Goal: Task Accomplishment & Management: Manage account settings

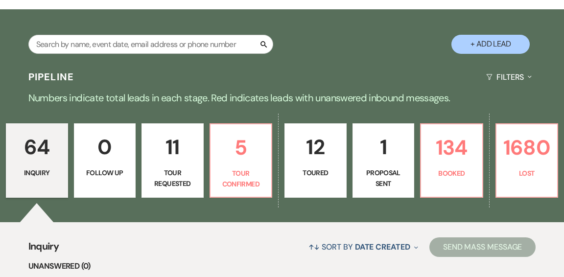
scroll to position [181, 0]
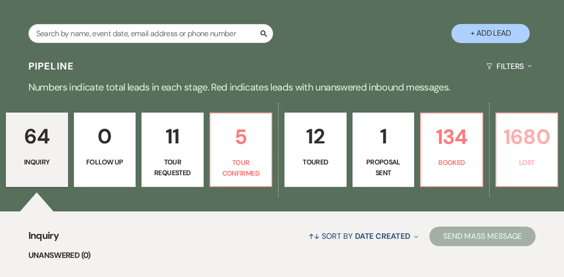
click at [518, 157] on p "Lost" at bounding box center [526, 162] width 49 height 11
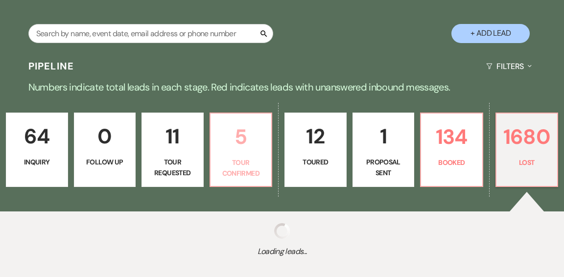
select select "8"
select select "1"
select select "8"
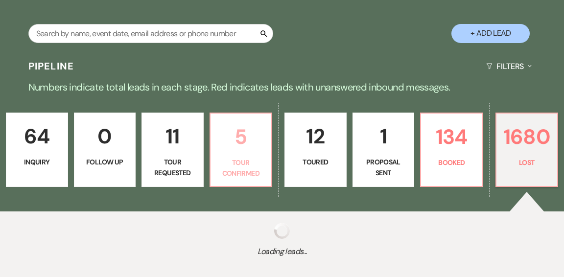
select select "8"
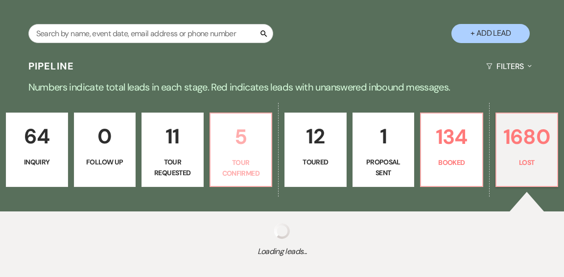
select select "8"
select select "11"
select select "8"
select select "1"
select select "8"
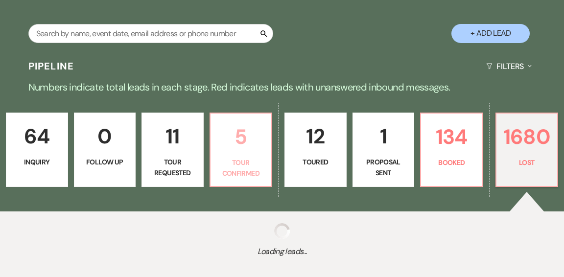
select select "1"
select select "8"
select select "1"
select select "8"
select select "1"
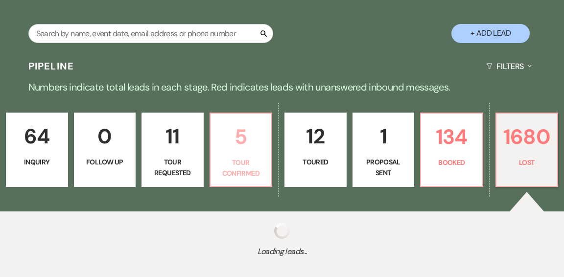
select select "8"
select select "1"
select select "8"
select select "9"
select select "8"
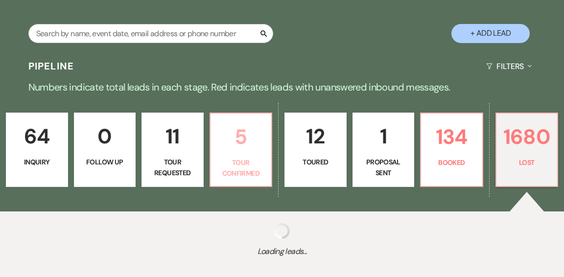
select select "1"
select select "8"
select select "10"
select select "8"
select select "5"
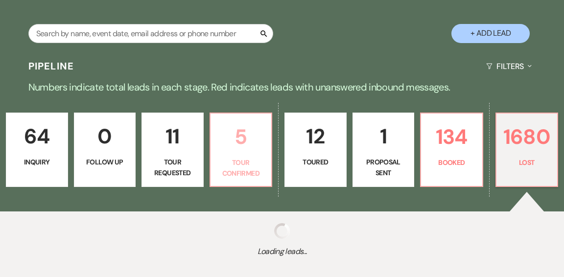
select select "8"
select select "1"
select select "8"
select select "1"
select select "8"
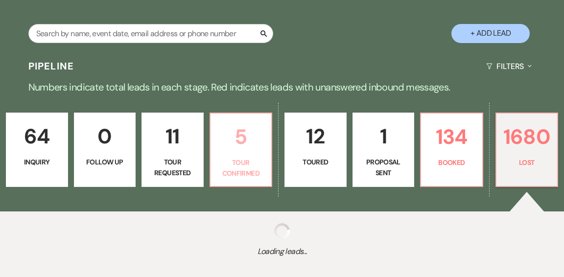
select select "1"
select select "8"
select select "1"
select select "8"
select select "5"
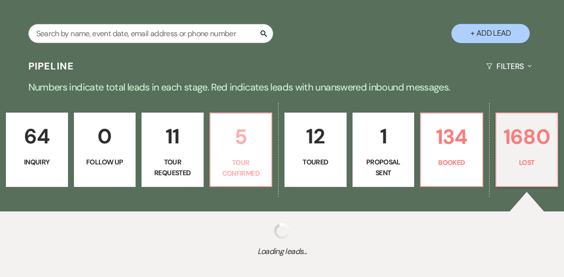
select select "8"
select select "5"
select select "8"
select select "1"
select select "8"
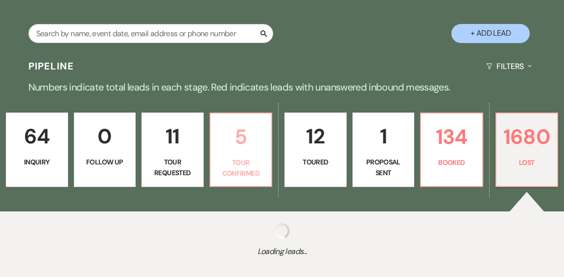
select select "1"
select select "8"
select select "1"
select select "8"
select select "1"
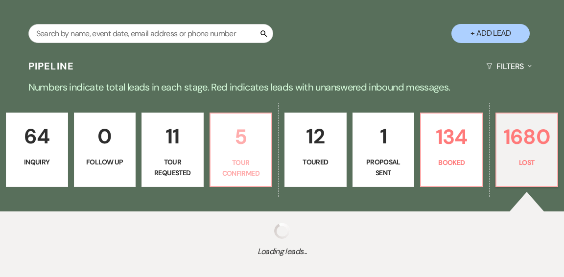
select select "8"
select select "5"
select select "8"
select select "5"
select select "8"
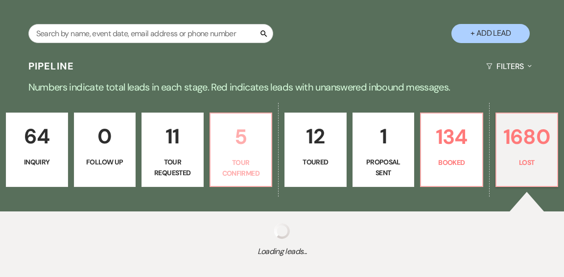
select select "10"
select select "8"
select select "1"
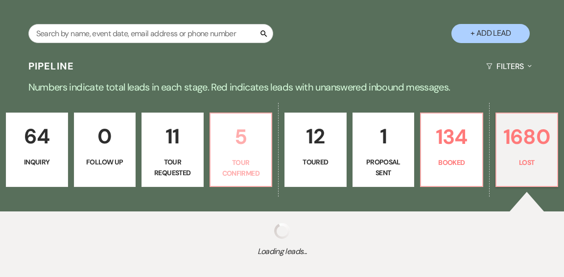
select select "8"
select select "1"
select select "8"
select select "10"
select select "8"
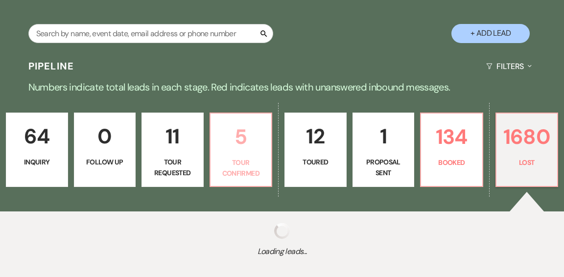
select select "5"
select select "8"
select select "1"
select select "8"
select select "5"
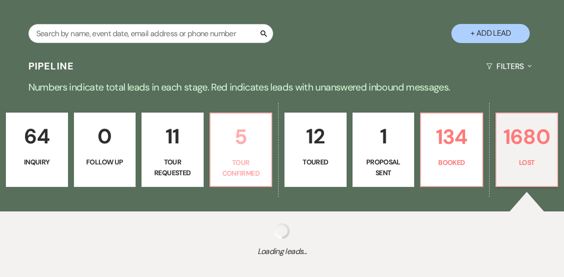
select select "8"
select select "5"
select select "8"
select select "5"
select select "8"
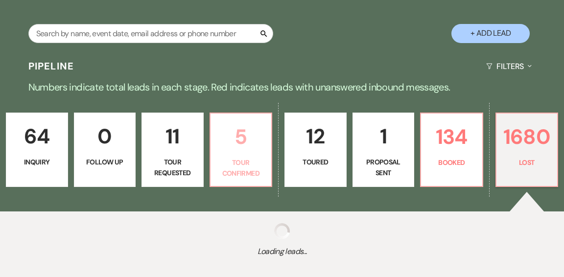
select select "5"
select select "8"
select select "10"
select select "8"
select select "5"
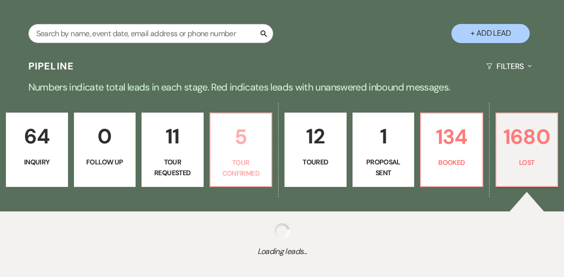
select select "8"
select select "10"
select select "8"
select select "9"
select select "8"
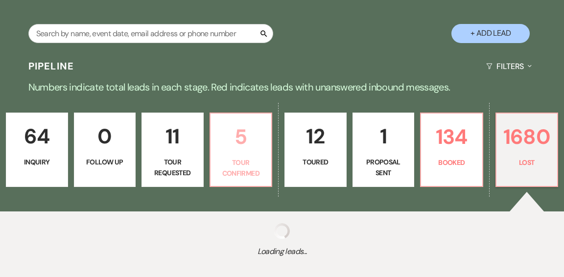
select select "1"
select select "8"
select select "1"
select select "8"
select select "1"
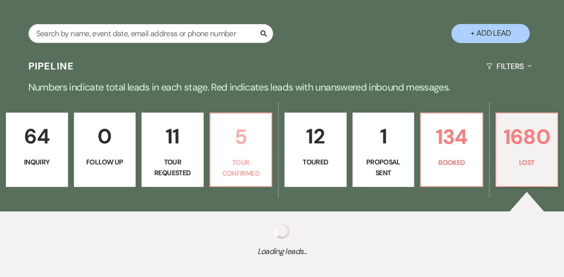
select select "8"
select select "5"
select select "8"
select select "5"
select select "8"
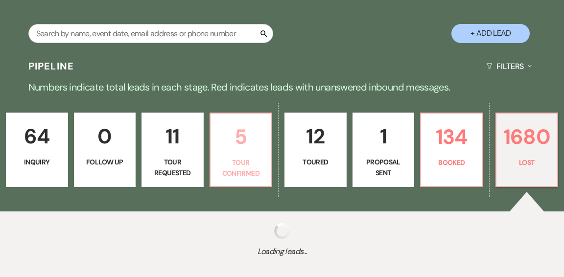
select select "5"
select select "8"
select select "1"
select select "8"
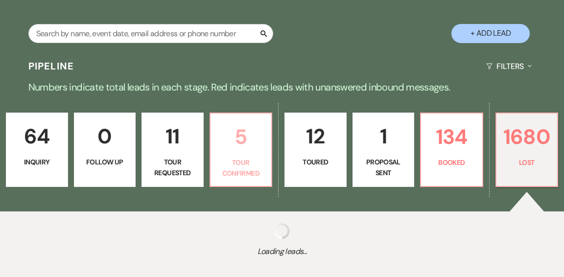
select select "8"
select select "5"
select select "8"
select select "5"
select select "8"
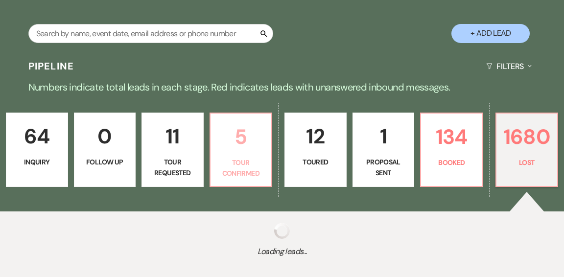
select select "5"
select select "8"
select select "11"
select select "8"
select select "5"
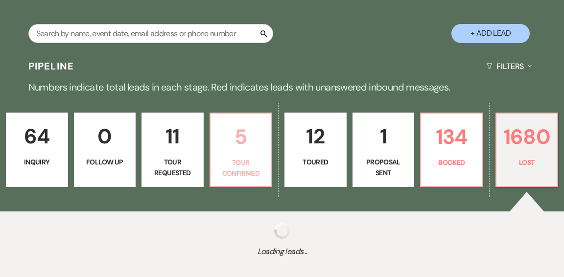
select select "8"
select select "1"
select select "8"
select select "1"
select select "8"
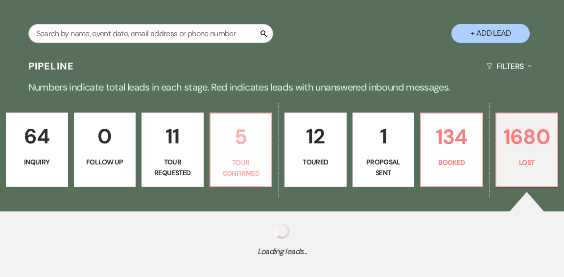
select select "5"
select select "8"
select select "5"
select select "8"
select select "5"
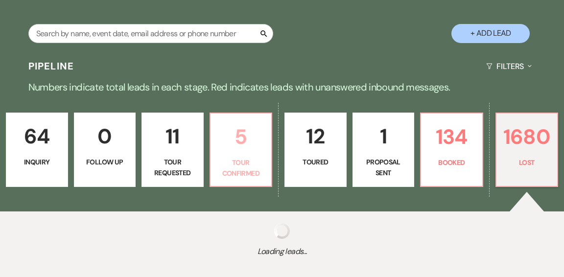
select select "8"
select select "1"
select select "8"
select select "5"
select select "8"
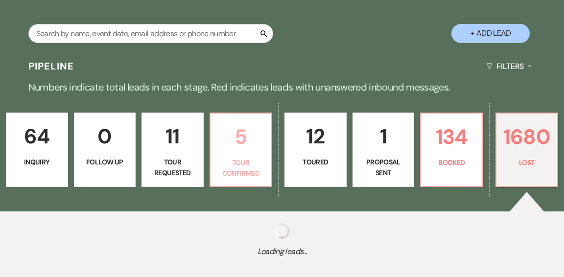
select select "6"
select select "8"
select select "5"
select select "8"
select select "5"
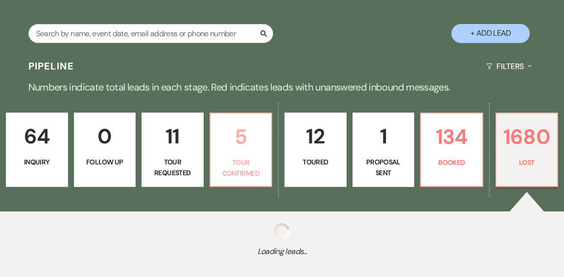
select select "8"
select select "10"
select select "8"
select select "10"
select select "8"
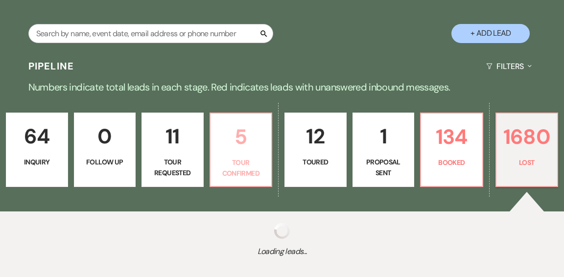
select select "6"
select select "8"
select select "5"
select select "8"
select select "1"
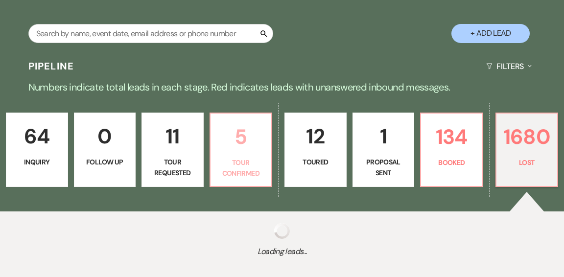
select select "8"
select select "1"
select select "8"
select select "1"
select select "8"
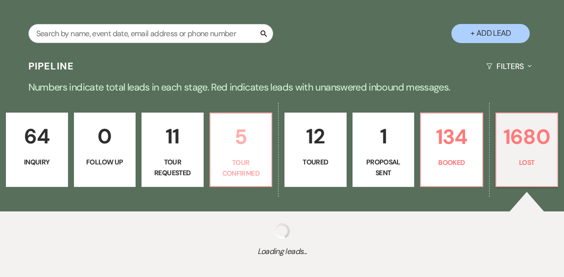
select select "5"
select select "8"
select select "5"
select select "8"
select select "5"
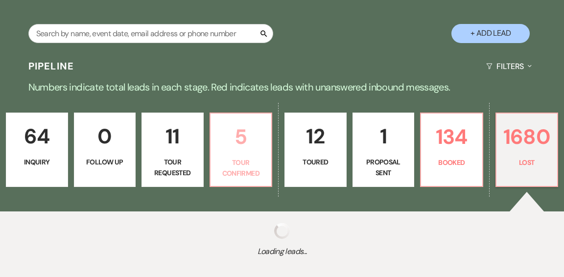
select select "8"
select select "5"
select select "8"
select select "5"
select select "8"
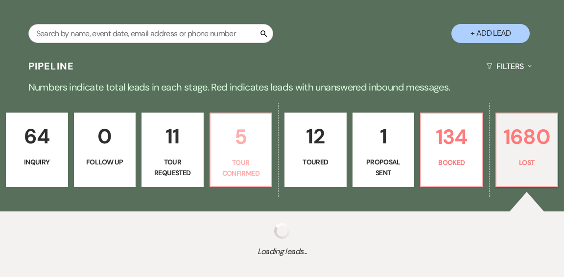
select select "6"
select select "8"
select select "5"
select select "8"
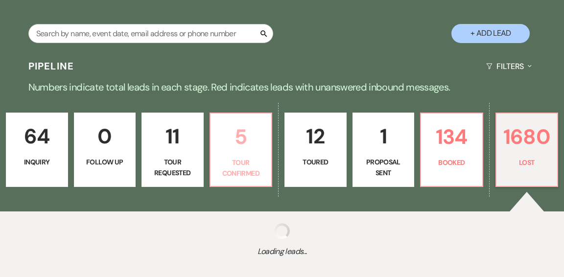
select select "8"
select select "1"
select select "8"
select select "10"
select select "8"
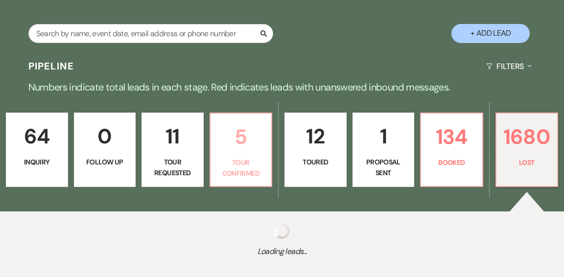
select select "1"
select select "8"
select select "5"
select select "8"
select select "11"
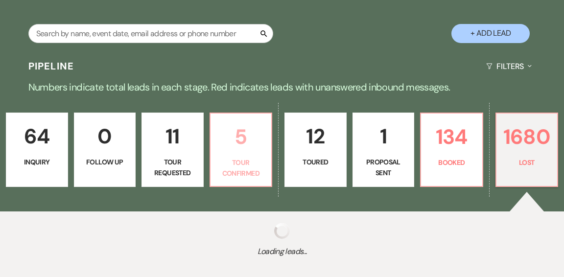
select select "8"
select select "5"
select select "8"
select select "5"
select select "8"
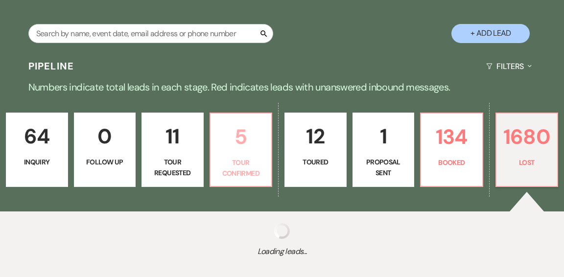
select select "8"
select select "1"
select select "8"
select select "5"
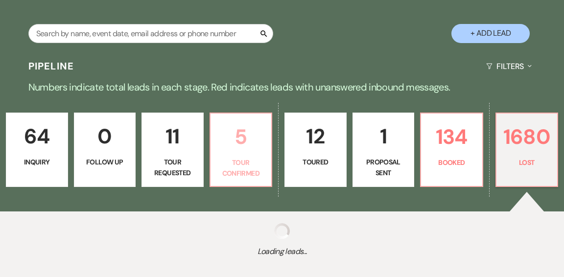
select select "8"
select select "5"
select select "8"
select select "5"
select select "8"
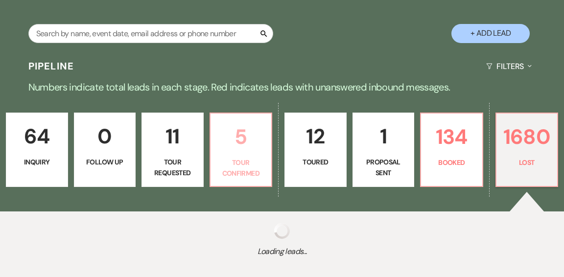
select select "5"
select select "8"
select select "11"
select select "8"
select select "5"
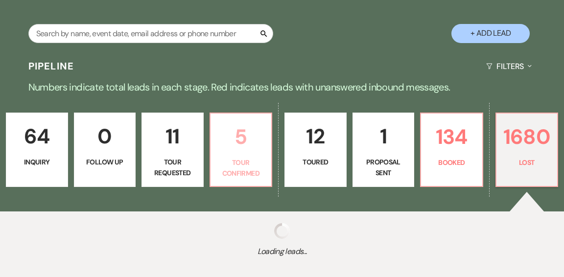
select select "8"
select select "5"
select select "8"
select select "5"
select select "8"
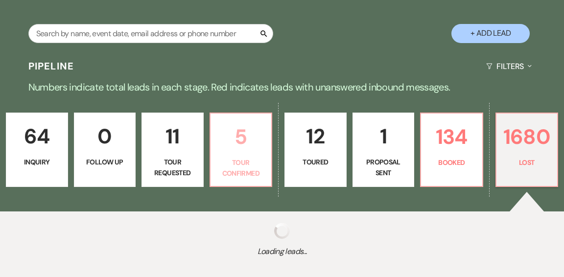
select select "5"
select select "8"
select select "5"
select select "8"
select select "5"
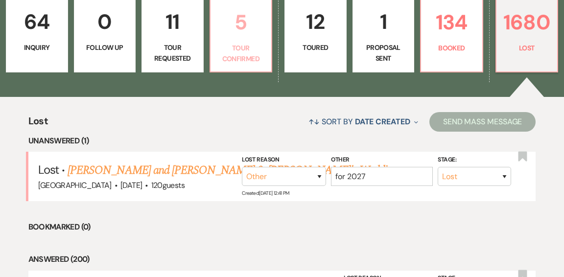
scroll to position [297, 0]
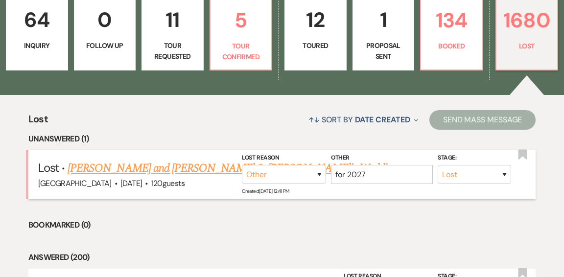
click at [221, 160] on link "[PERSON_NAME] and [PERSON_NAME] & [PERSON_NAME]'s Wedding" at bounding box center [233, 169] width 330 height 18
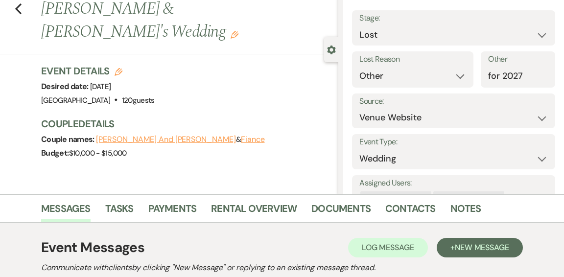
scroll to position [41, 0]
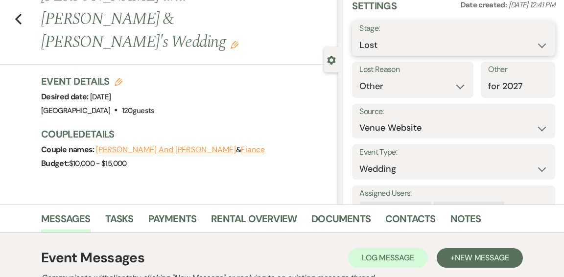
click at [540, 47] on select "Inquiry Follow Up Tour Requested Tour Confirmed Toured Proposal Sent Booked Lost" at bounding box center [453, 45] width 188 height 19
click at [359, 36] on select "Inquiry Follow Up Tour Requested Tour Confirmed Toured Proposal Sent Booked Lost" at bounding box center [453, 45] width 188 height 19
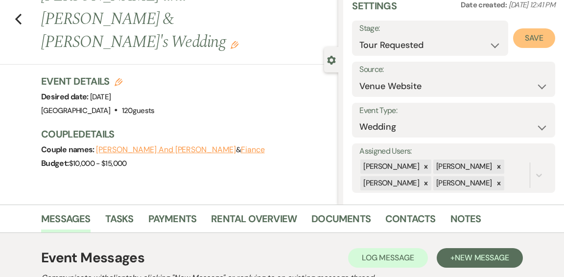
click at [530, 38] on button "Save" at bounding box center [534, 38] width 42 height 20
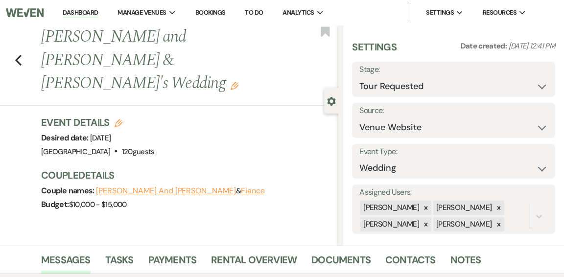
scroll to position [8, 0]
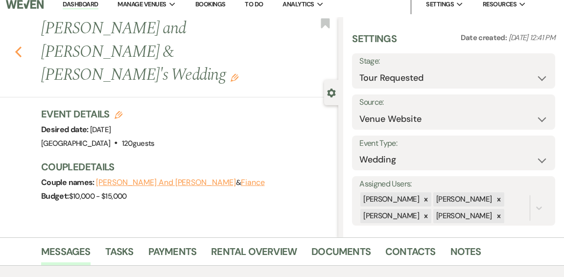
click at [18, 46] on use "button" at bounding box center [18, 51] width 6 height 11
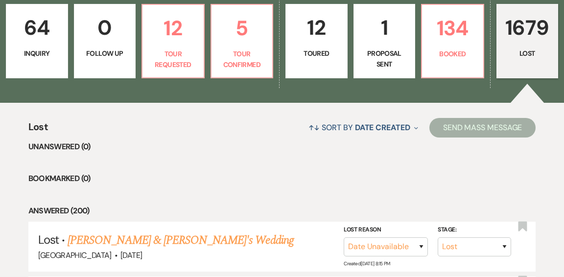
scroll to position [270, 0]
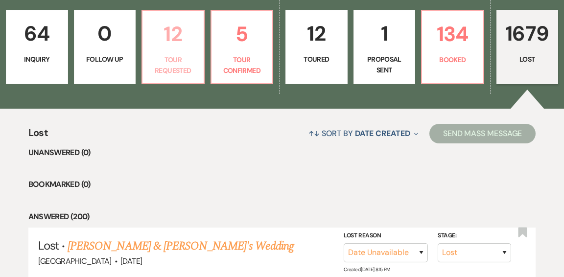
click at [182, 66] on p "Tour Requested" at bounding box center [172, 65] width 49 height 22
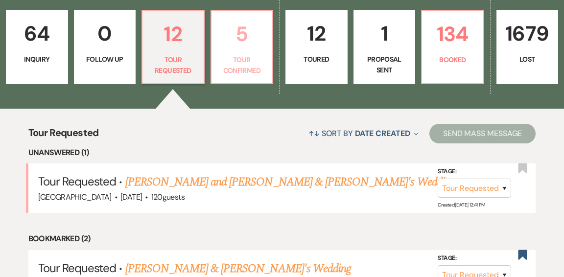
click at [224, 55] on p "Tour Confirmed" at bounding box center [241, 65] width 49 height 22
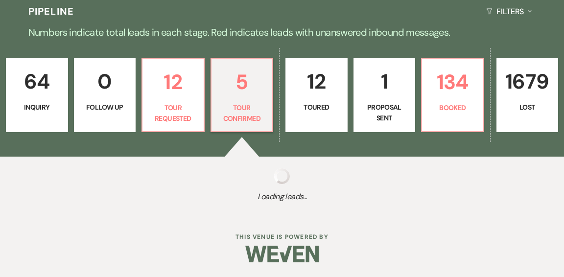
scroll to position [270, 0]
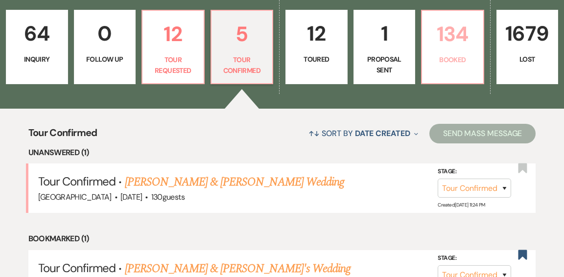
click at [454, 68] on link "134 Booked" at bounding box center [452, 47] width 63 height 74
